Goal: Task Accomplishment & Management: Use online tool/utility

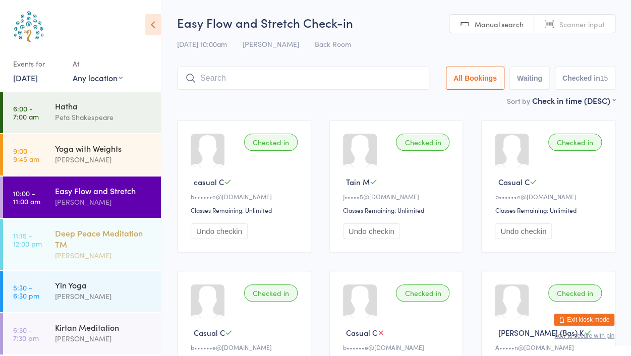
click at [86, 247] on div "Deep Peace Meditation TM" at bounding box center [103, 238] width 97 height 22
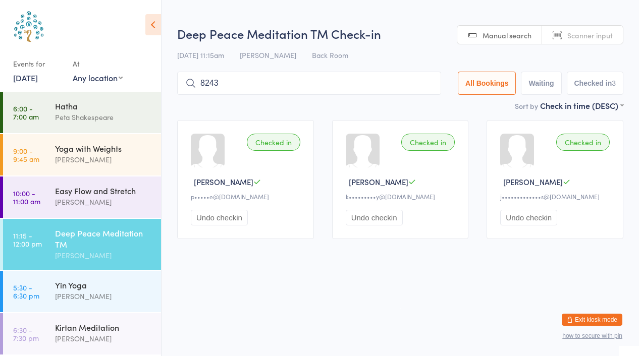
type input "8243"
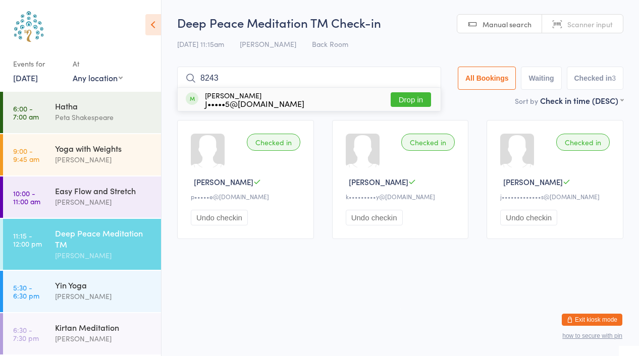
click at [415, 97] on button "Drop in" at bounding box center [410, 99] width 40 height 15
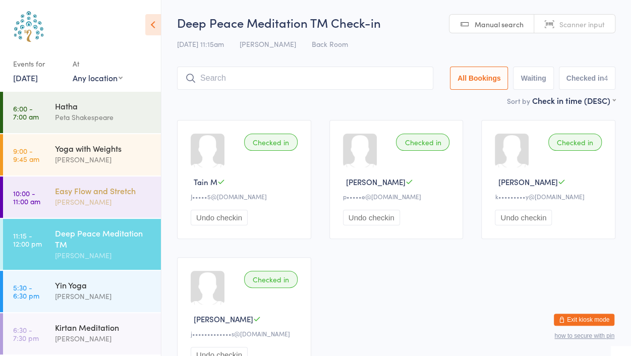
click at [138, 197] on div "[PERSON_NAME]" at bounding box center [103, 202] width 97 height 12
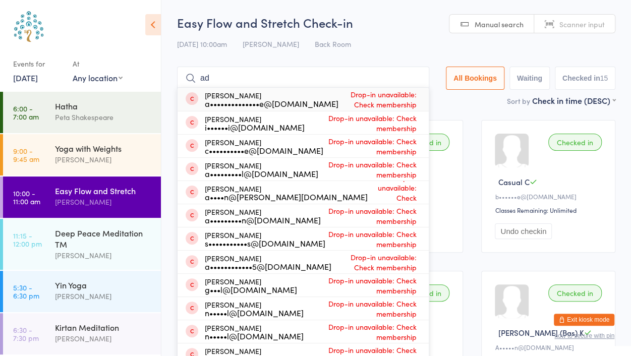
type input "a"
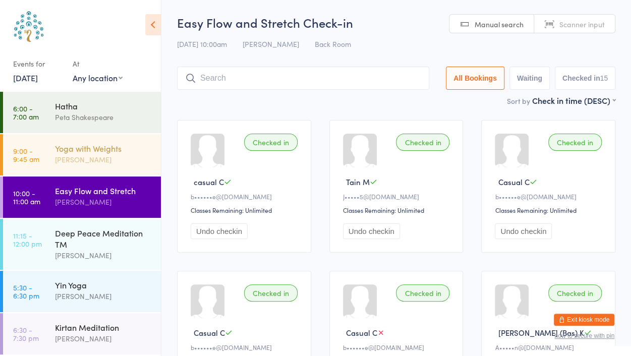
click at [103, 166] on div "Yoga with Weights [PERSON_NAME]" at bounding box center [108, 154] width 106 height 40
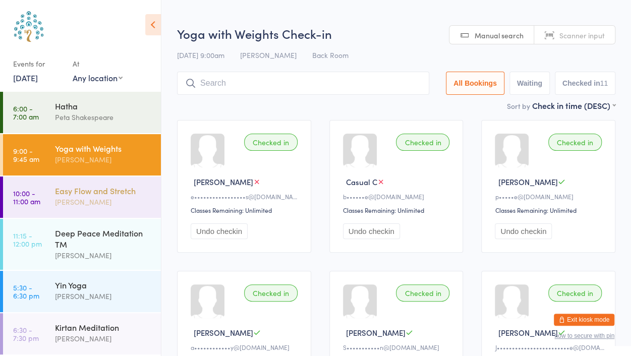
click at [104, 191] on div "Easy Flow and Stretch" at bounding box center [103, 190] width 97 height 11
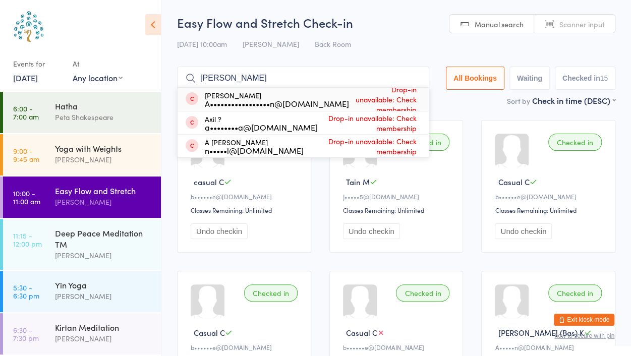
type input "[PERSON_NAME]"
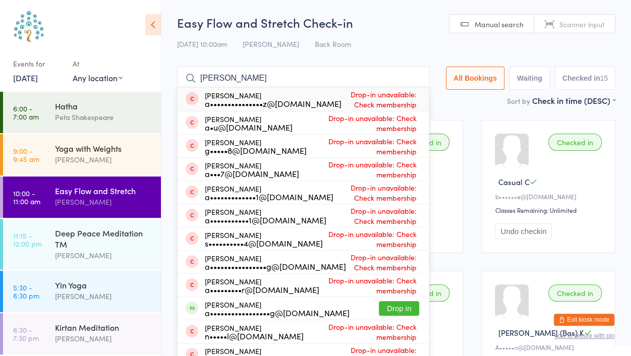
click at [412, 77] on input "[PERSON_NAME]" at bounding box center [303, 78] width 252 height 23
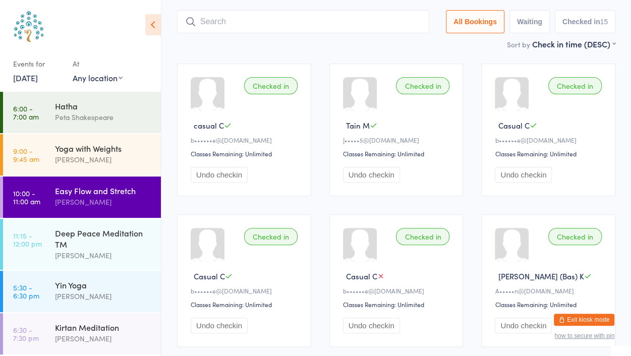
scroll to position [67, 0]
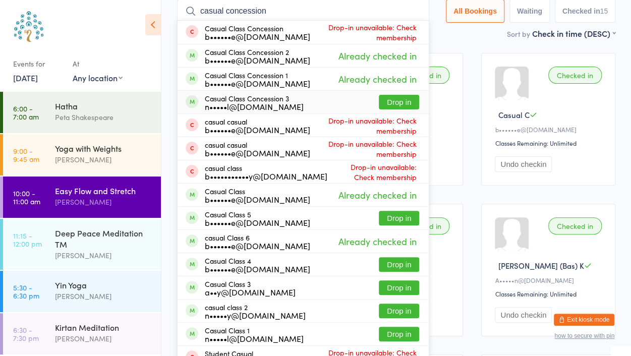
type input "casual concession"
click at [403, 97] on button "Drop in" at bounding box center [399, 102] width 40 height 15
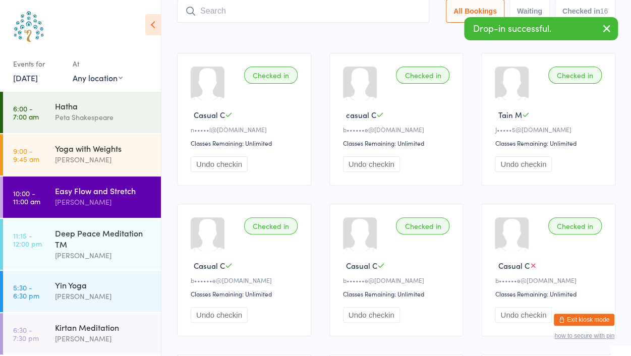
click at [605, 26] on icon "button" at bounding box center [607, 28] width 12 height 13
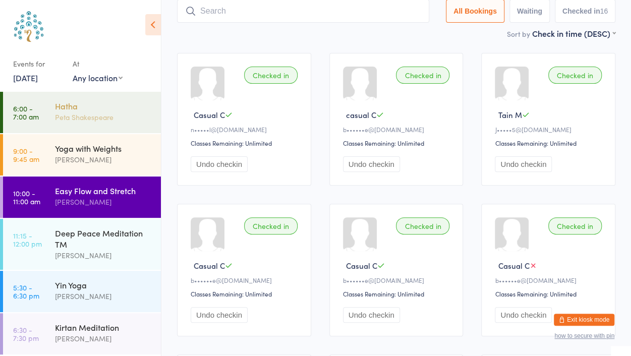
click at [110, 99] on div "Hatha Peta Shakespeare" at bounding box center [108, 112] width 106 height 40
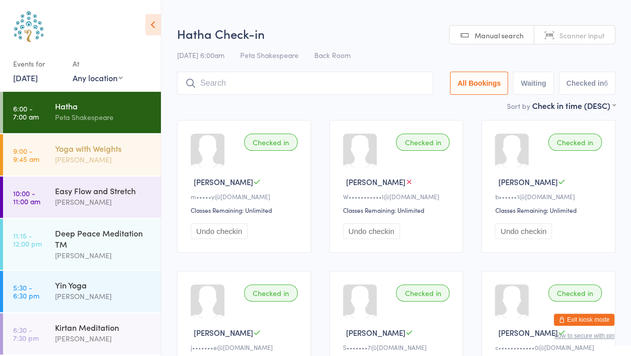
click at [88, 166] on div "Yoga with Weights [PERSON_NAME]" at bounding box center [108, 154] width 106 height 40
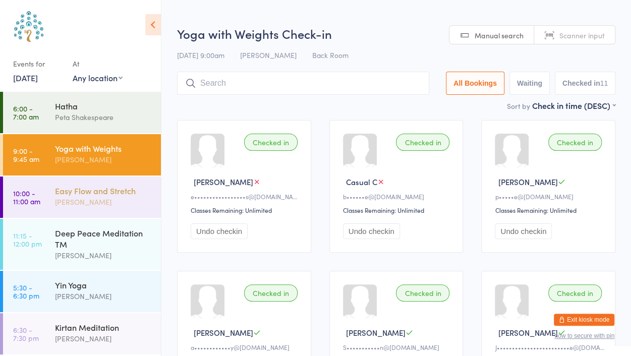
click at [103, 193] on div "Easy Flow and Stretch" at bounding box center [103, 190] width 97 height 11
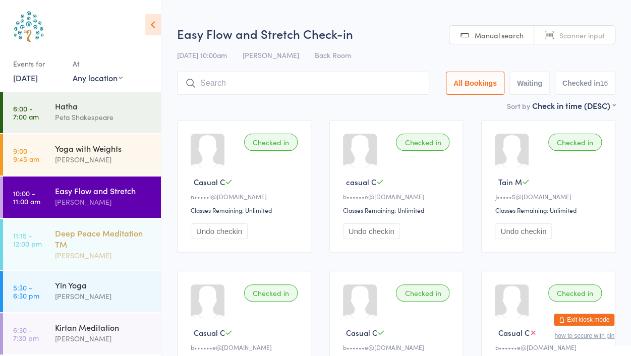
click at [115, 235] on div "Deep Peace Meditation TM" at bounding box center [103, 238] width 97 height 22
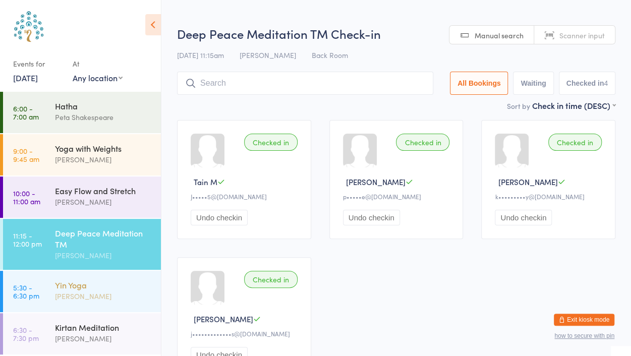
click at [107, 291] on div "[PERSON_NAME]" at bounding box center [103, 297] width 97 height 12
